Goal: Task Accomplishment & Management: Manage account settings

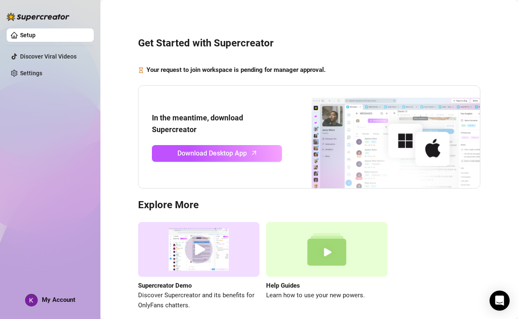
scroll to position [25, 0]
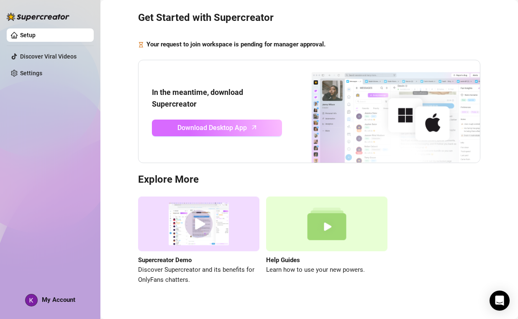
click at [191, 127] on span "Download Desktop App" at bounding box center [211, 127] width 69 height 10
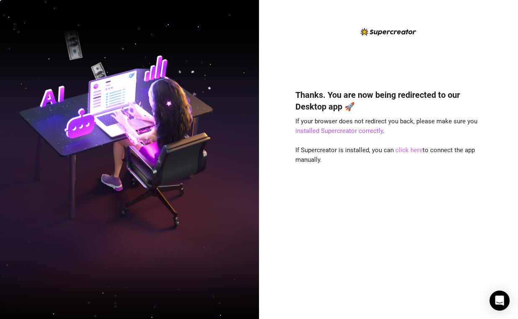
click at [405, 150] on link "click here" at bounding box center [408, 150] width 27 height 8
click at [344, 133] on link "installed Supercreator correctly" at bounding box center [338, 131] width 87 height 8
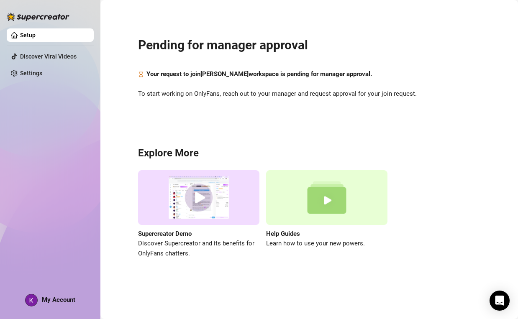
click at [41, 302] on div "My Account" at bounding box center [50, 300] width 50 height 13
